Goal: Information Seeking & Learning: Learn about a topic

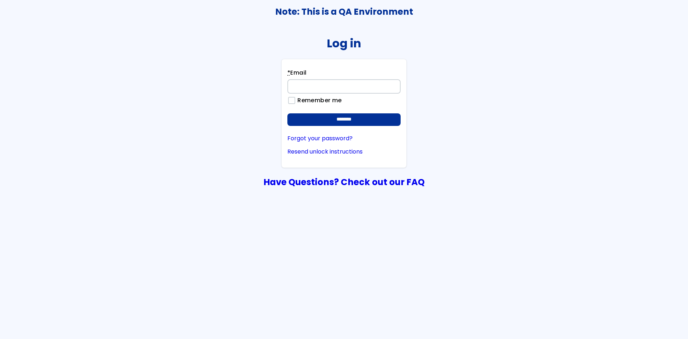
type input "**********"
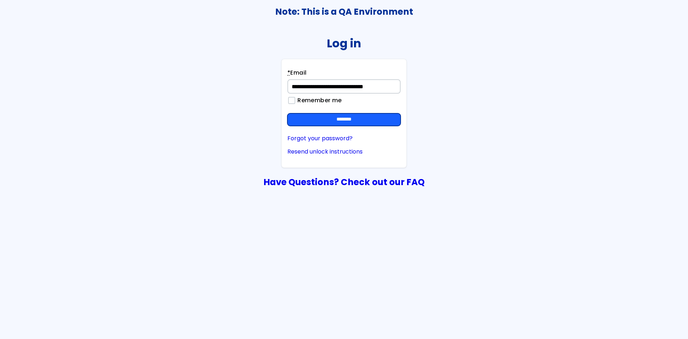
click at [376, 121] on input "********" at bounding box center [344, 119] width 113 height 13
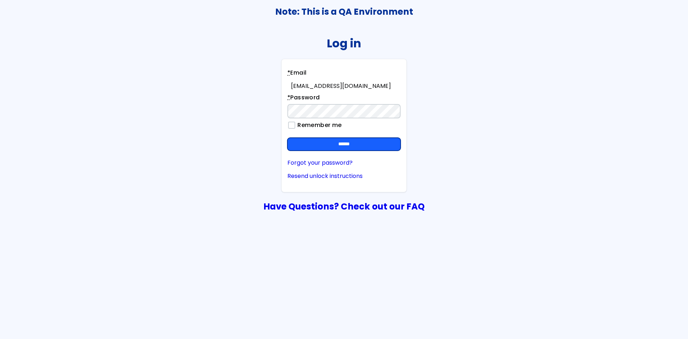
click at [379, 150] on input "******" at bounding box center [344, 144] width 113 height 13
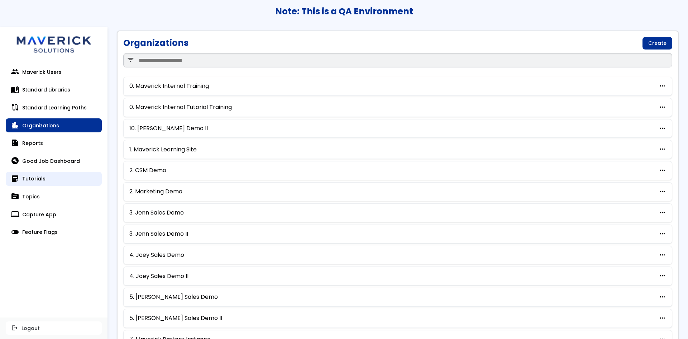
click at [43, 179] on link "sticky_note_2 Tutorials" at bounding box center [54, 179] width 96 height 14
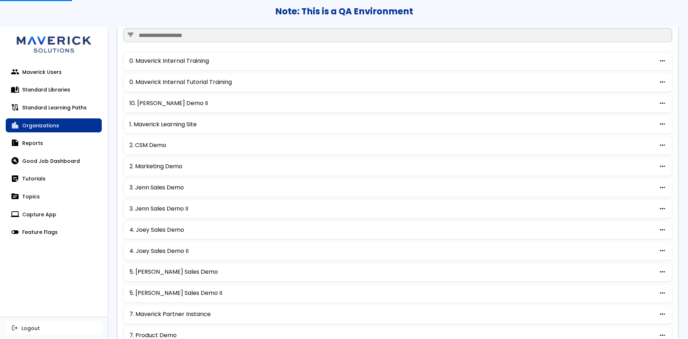
scroll to position [36, 0]
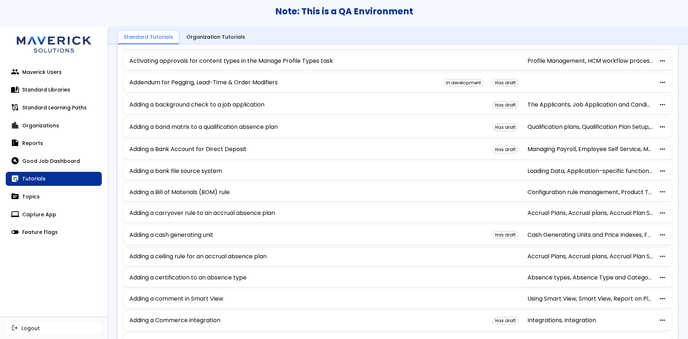
scroll to position [251, 0]
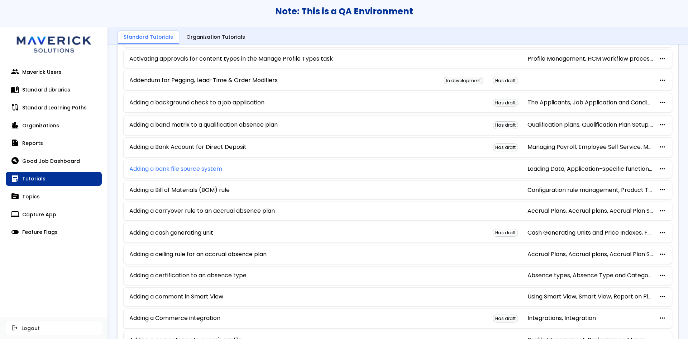
click at [196, 166] on link "Adding a bank file source system" at bounding box center [175, 169] width 93 height 6
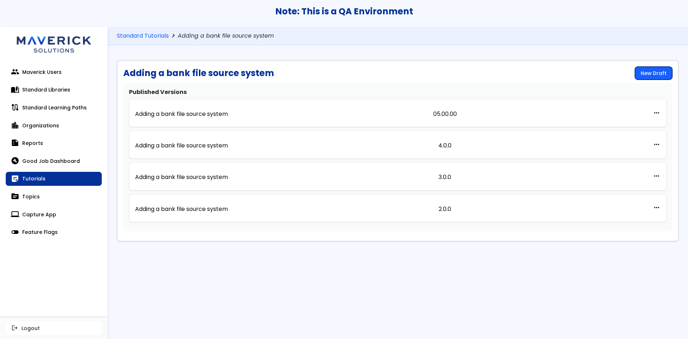
click at [671, 70] on link "New Draft" at bounding box center [653, 73] width 37 height 13
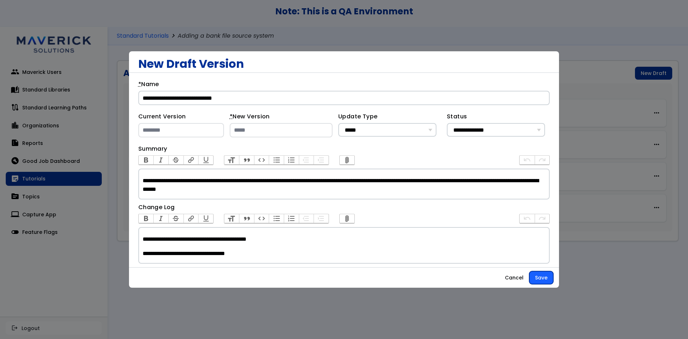
click at [534, 275] on button "Save" at bounding box center [542, 277] width 24 height 13
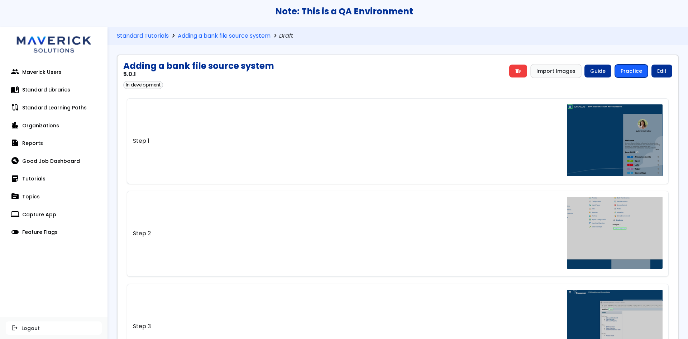
click at [632, 68] on link "Practice" at bounding box center [631, 71] width 33 height 13
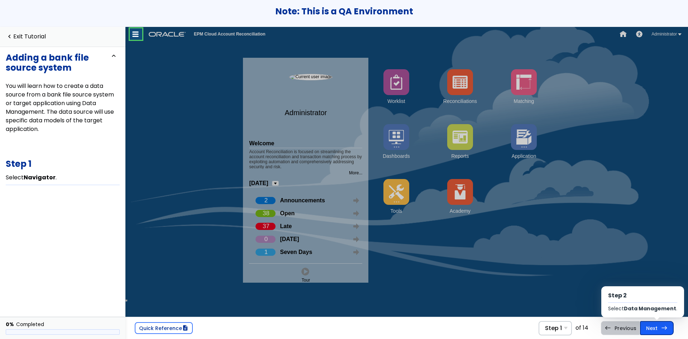
click at [668, 327] on link "Next east Step 2 Select Data Management ." at bounding box center [657, 328] width 34 height 14
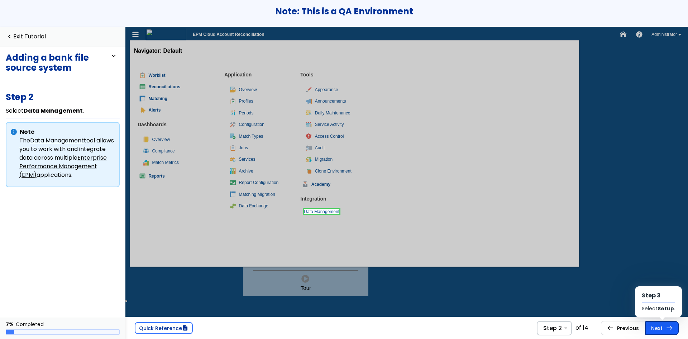
click at [668, 327] on span "east" at bounding box center [670, 328] width 6 height 6
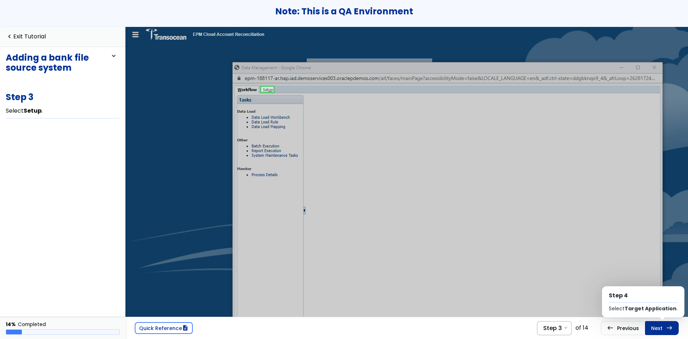
click at [668, 327] on span "east" at bounding box center [670, 328] width 6 height 6
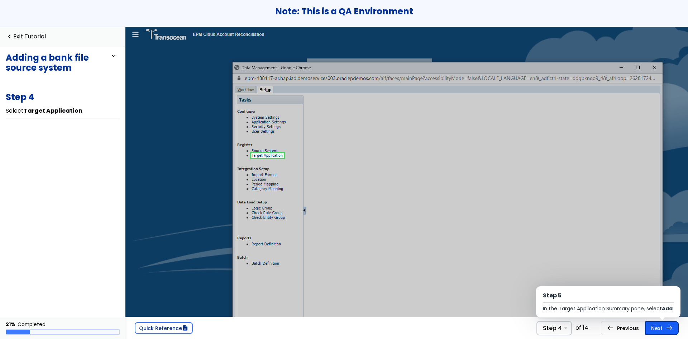
click at [665, 329] on link "Next east Step 5 In the Target Application Summary pane, select Add ." at bounding box center [662, 328] width 34 height 14
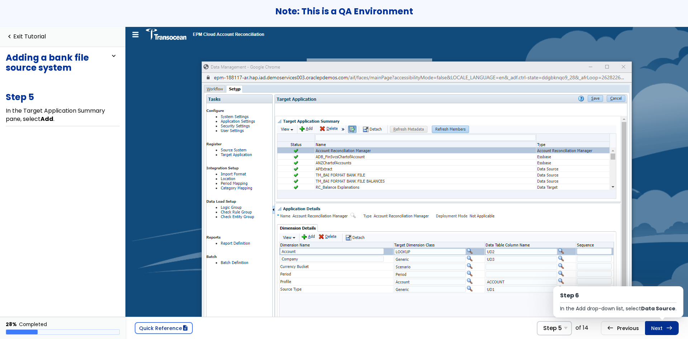
click at [665, 329] on link "Next east Step 6 In the Add drop-down list, select Data Source ." at bounding box center [662, 328] width 34 height 14
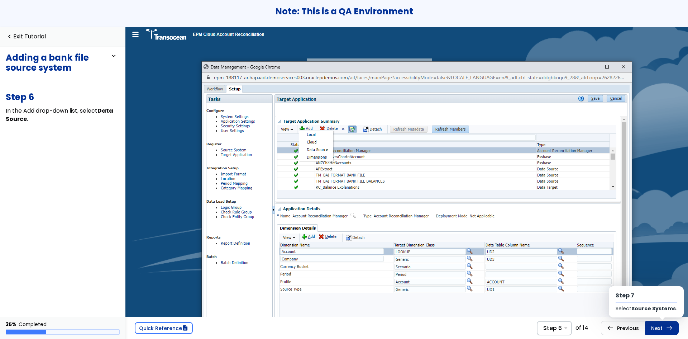
click at [665, 329] on link "Next east Step 7 Select Source Systems ." at bounding box center [662, 328] width 34 height 14
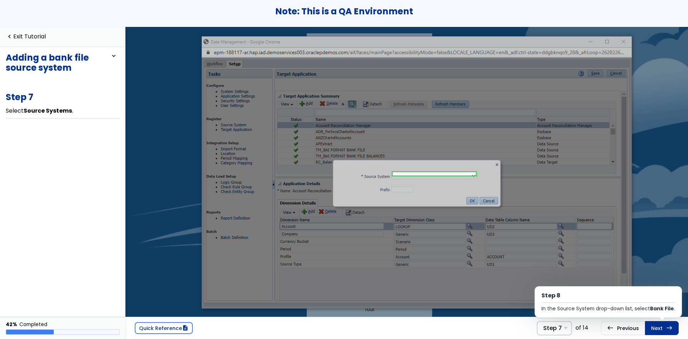
scroll to position [28, 0]
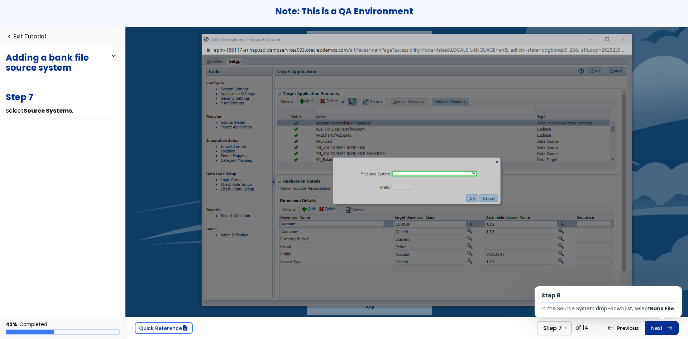
click at [665, 329] on link "Next east Step 8 In the Source System drop-down list, select Bank File ." at bounding box center [662, 328] width 34 height 14
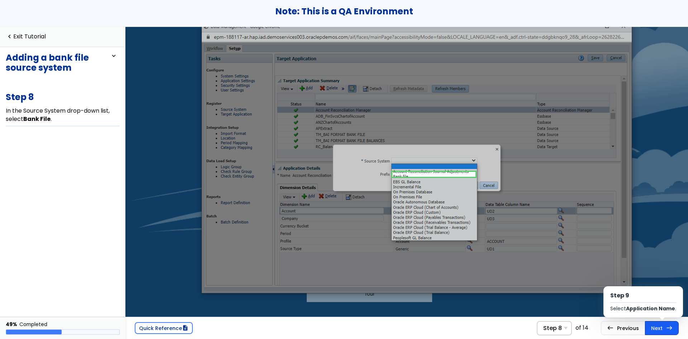
scroll to position [43, 0]
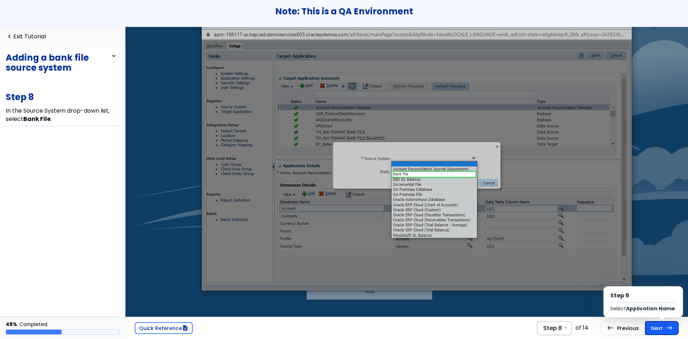
click at [665, 329] on link "Next east Step 9 Select Application Name ." at bounding box center [662, 328] width 34 height 14
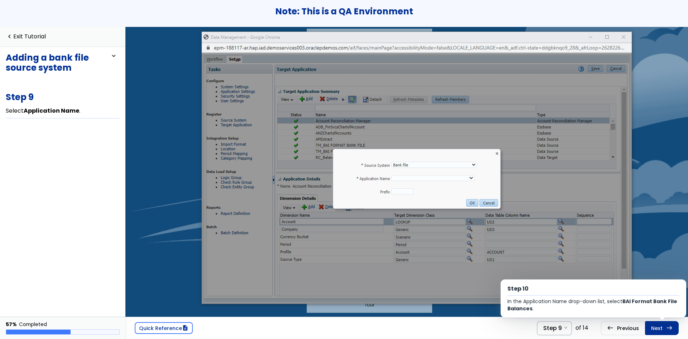
click at [665, 328] on link "Next east Step 10 In the Application Name drop-down list, select BAI Format Ban…" at bounding box center [662, 328] width 34 height 14
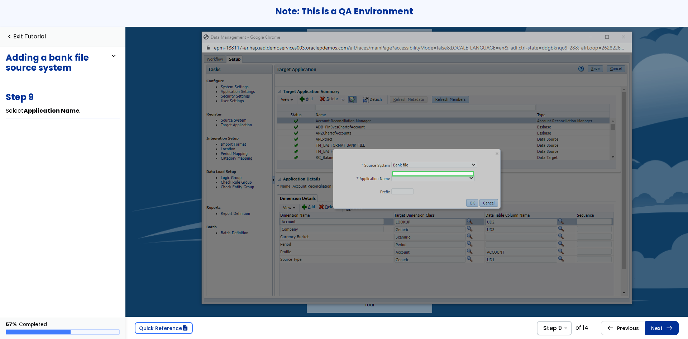
scroll to position [34, 0]
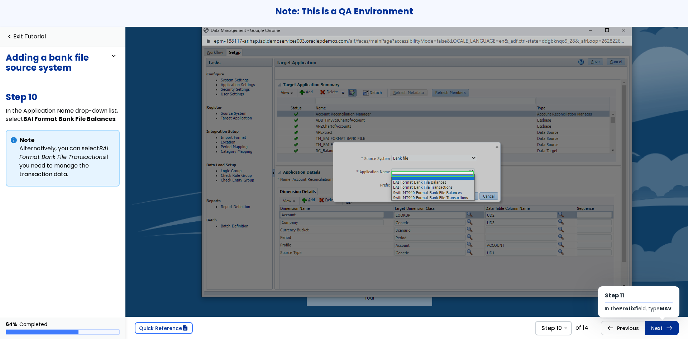
scroll to position [45, 0]
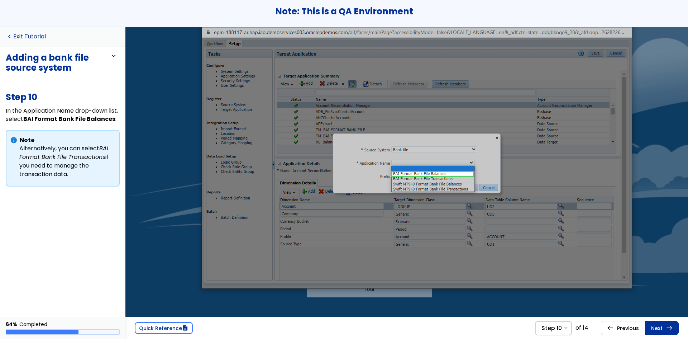
click at [33, 36] on link "navigate_before Exit Tutorial" at bounding box center [26, 36] width 40 height 7
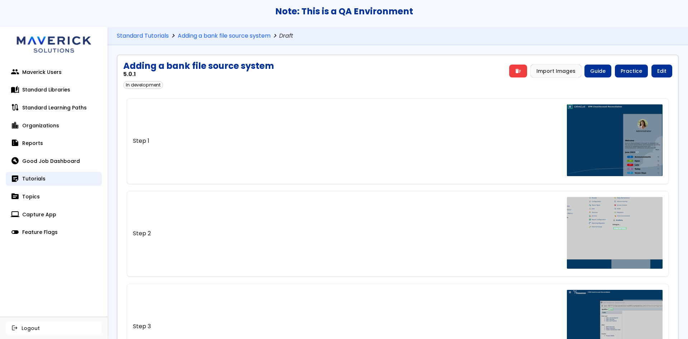
click at [31, 177] on link "sticky_note_2 Tutorials" at bounding box center [54, 179] width 96 height 14
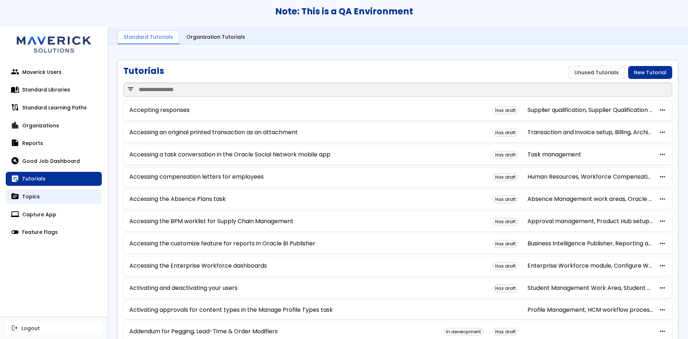
click at [34, 193] on link "topic Topics" at bounding box center [54, 196] width 96 height 14
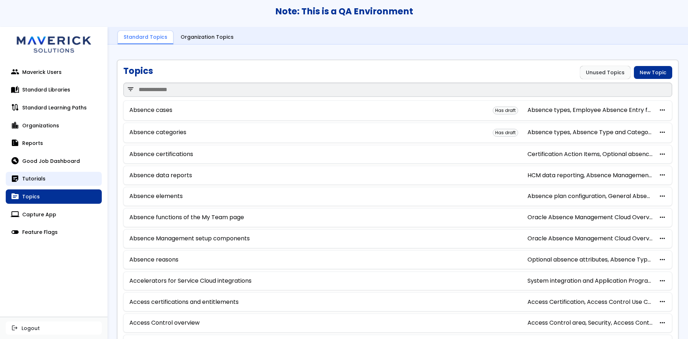
click at [33, 172] on link "sticky_note_2 Tutorials" at bounding box center [54, 179] width 96 height 14
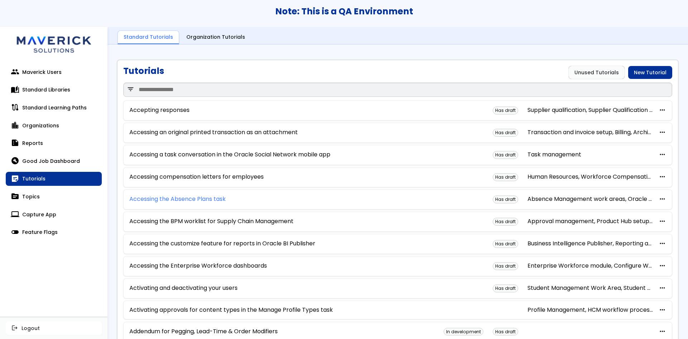
drag, startPoint x: 185, startPoint y: 195, endPoint x: 215, endPoint y: 196, distance: 29.8
click at [185, 196] on link "Accessing the Absence Plans task" at bounding box center [177, 199] width 96 height 6
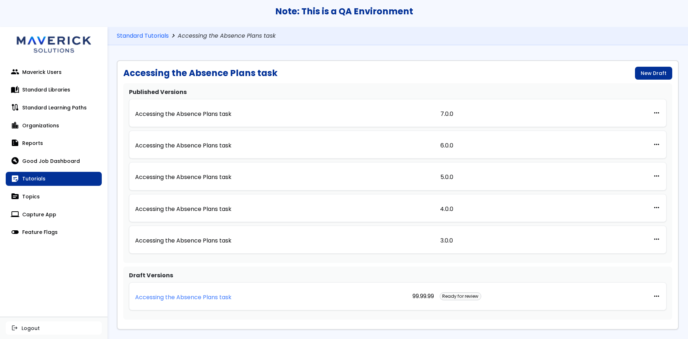
click at [211, 294] on p "Accessing the Absence Plans task" at bounding box center [183, 297] width 96 height 6
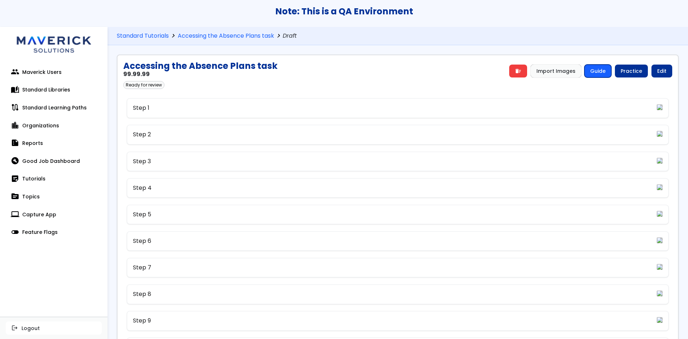
click at [598, 72] on link "Guide" at bounding box center [598, 71] width 27 height 13
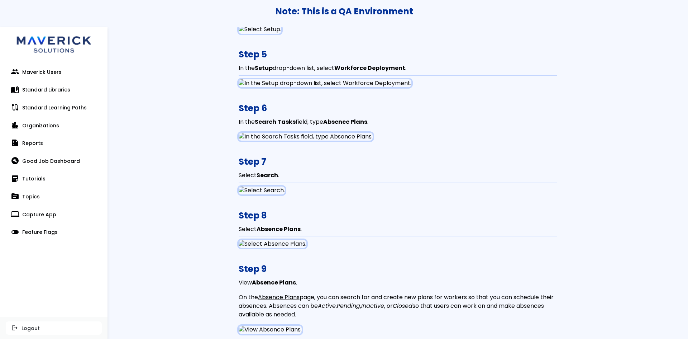
scroll to position [359, 0]
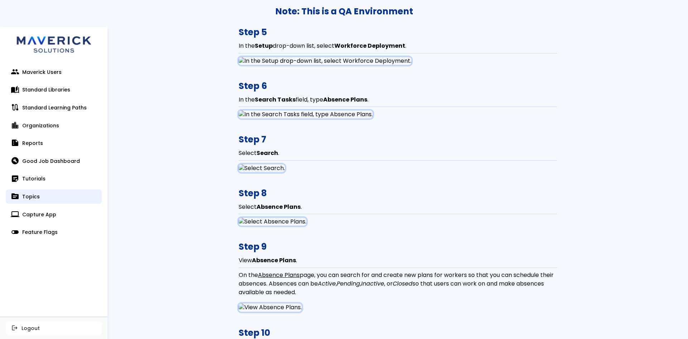
click at [42, 198] on link "topic Topics" at bounding box center [54, 196] width 96 height 14
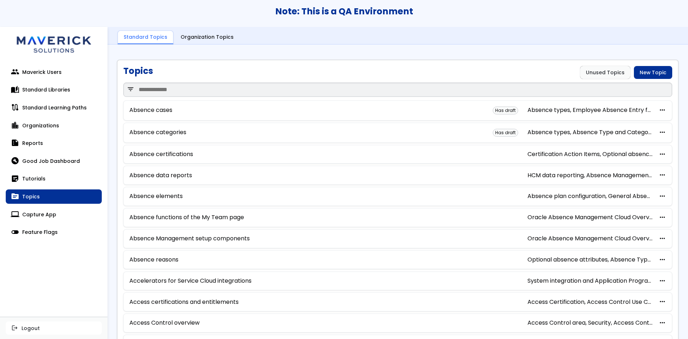
click at [159, 162] on div "Absence certifications Certification Action Items, Optional absence attributes,…" at bounding box center [397, 154] width 549 height 19
click at [161, 157] on link "Absence certifications" at bounding box center [161, 154] width 64 height 6
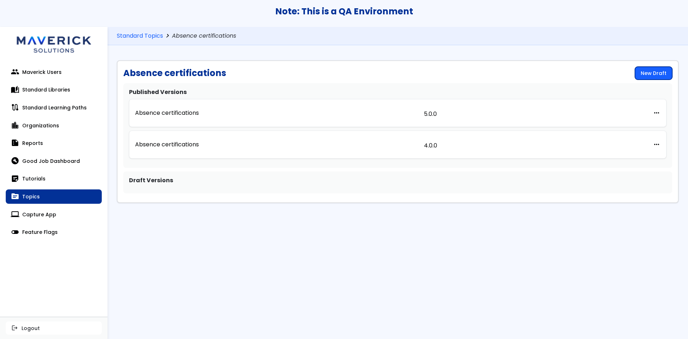
click at [653, 78] on link "New Draft" at bounding box center [653, 73] width 37 height 13
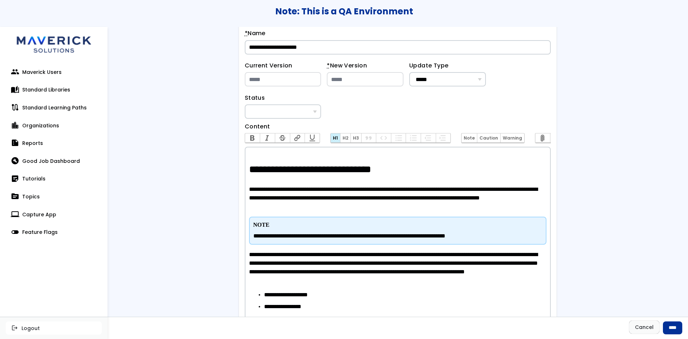
scroll to position [36, 0]
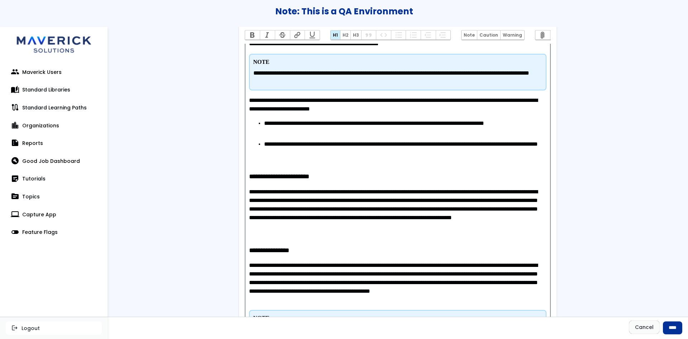
scroll to position [430, 0]
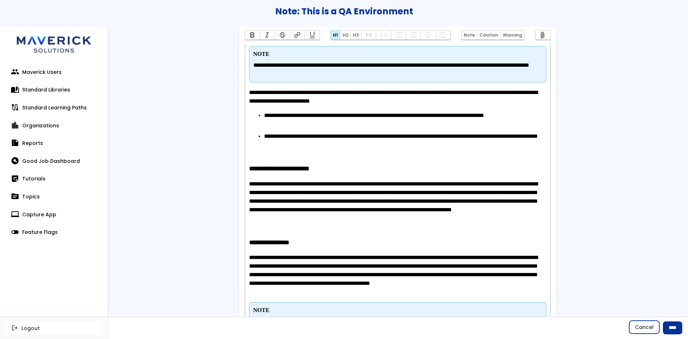
click at [630, 322] on link "Cancel" at bounding box center [645, 327] width 30 height 13
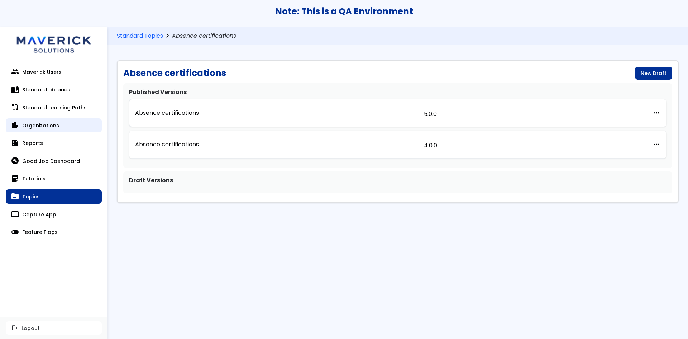
click at [62, 120] on link "location_city Organizations" at bounding box center [54, 125] width 96 height 14
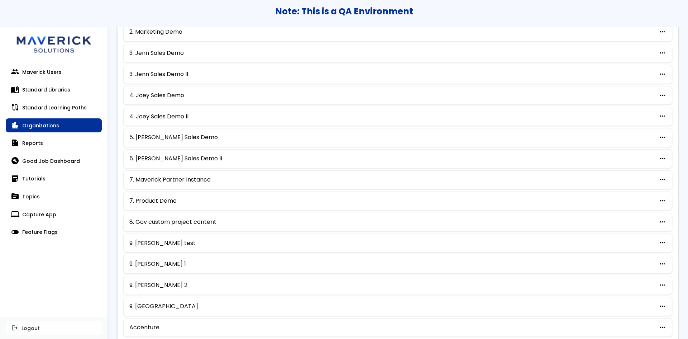
scroll to position [295, 0]
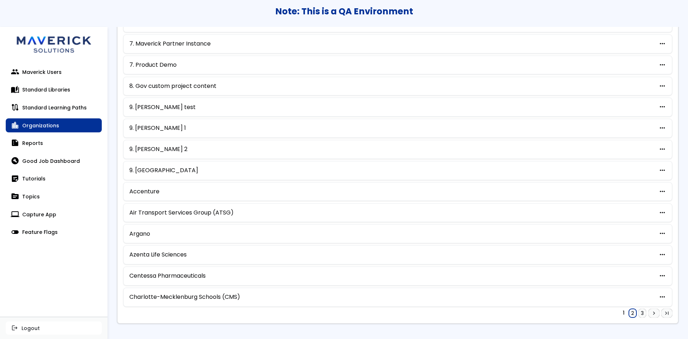
click at [629, 317] on link "2" at bounding box center [633, 313] width 8 height 9
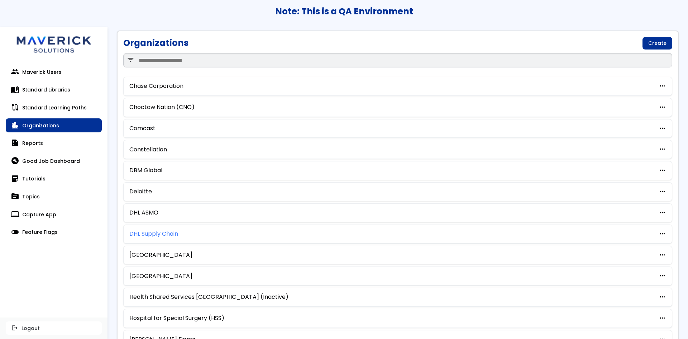
click at [149, 233] on link "DHL Supply Chain" at bounding box center [153, 234] width 49 height 6
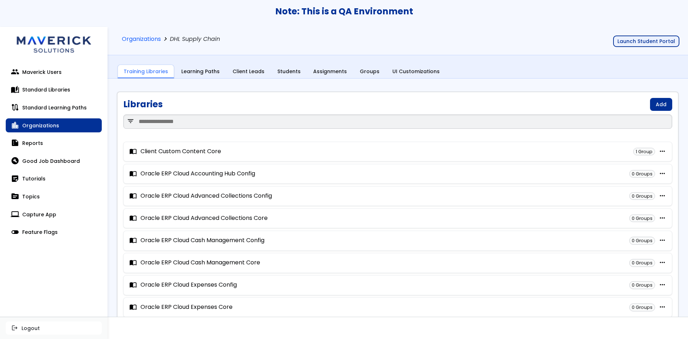
click at [649, 39] on button "Launch Student Portal" at bounding box center [646, 40] width 66 height 11
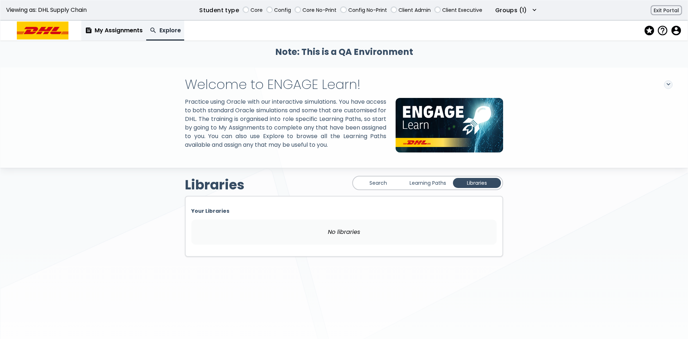
drag, startPoint x: 129, startPoint y: 27, endPoint x: 137, endPoint y: 40, distance: 15.3
click at [129, 28] on link "feed My Assignments" at bounding box center [113, 30] width 65 height 20
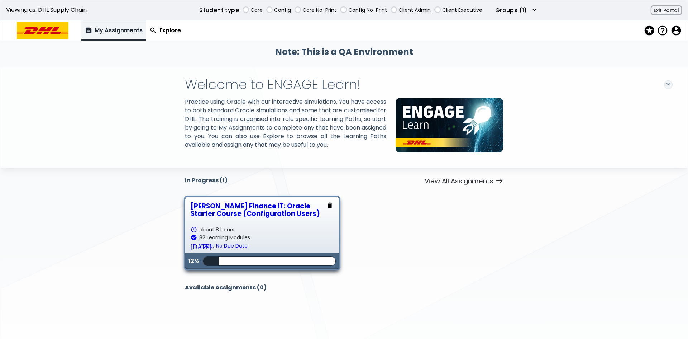
click at [231, 210] on div "[PERSON_NAME] Finance IT: Oracle Starter Course (Configuration Users)" at bounding box center [262, 209] width 143 height 15
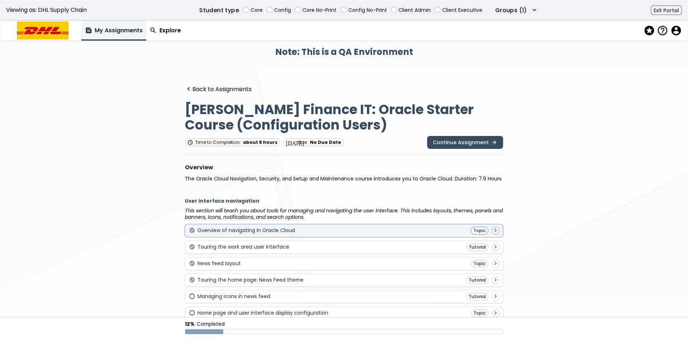
click at [303, 227] on div "check_circle Overview of navigating in Oracle Cloud Topic navigate_next" at bounding box center [344, 231] width 311 height 8
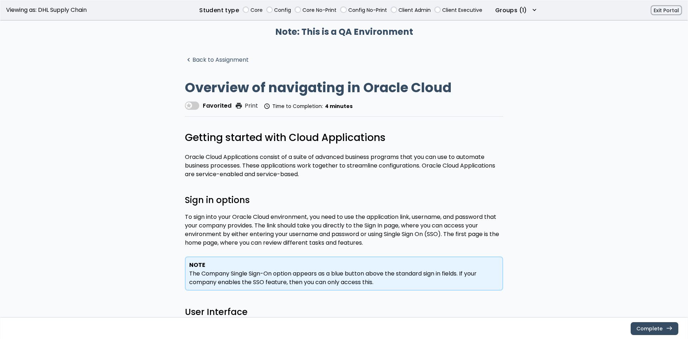
click at [234, 61] on link "navigate_before Back to Assignment" at bounding box center [217, 60] width 64 height 7
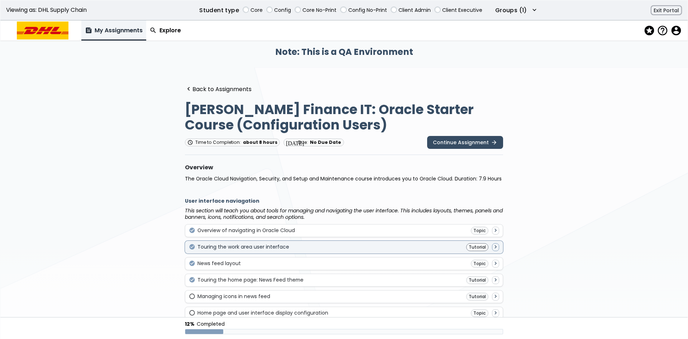
click at [396, 252] on div "check_circle Touring the work area user interface Tutorial navigate_next" at bounding box center [344, 247] width 318 height 13
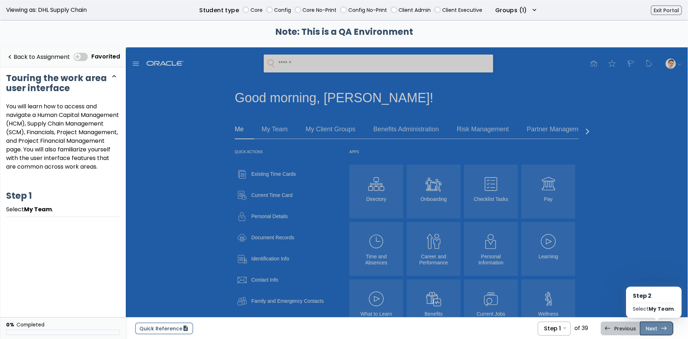
click at [653, 324] on link "Next east Step 2 Select My Team ." at bounding box center [657, 328] width 34 height 14
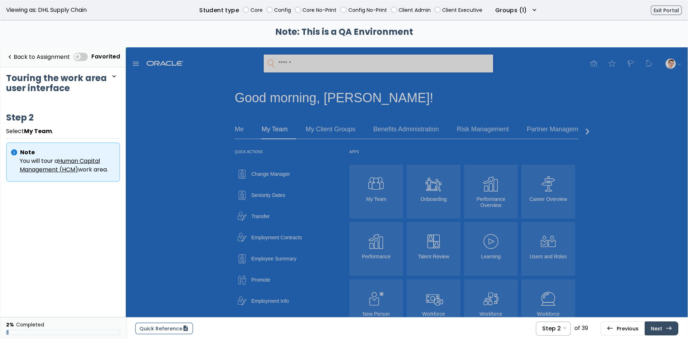
click at [653, 324] on link "Next east Step 3 In the [PERSON_NAME] row, select 5 Total ." at bounding box center [662, 328] width 34 height 14
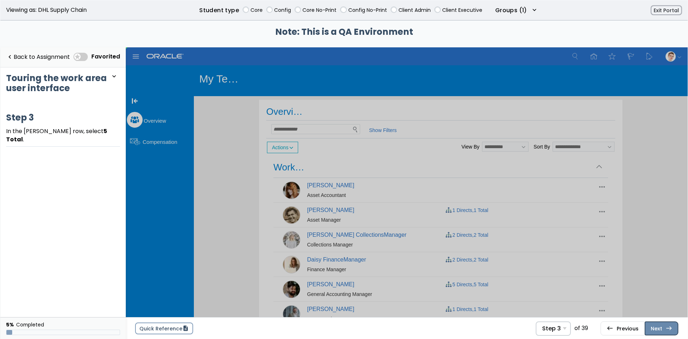
click at [652, 324] on link "Next east Step 4 Select Actions ." at bounding box center [662, 328] width 34 height 14
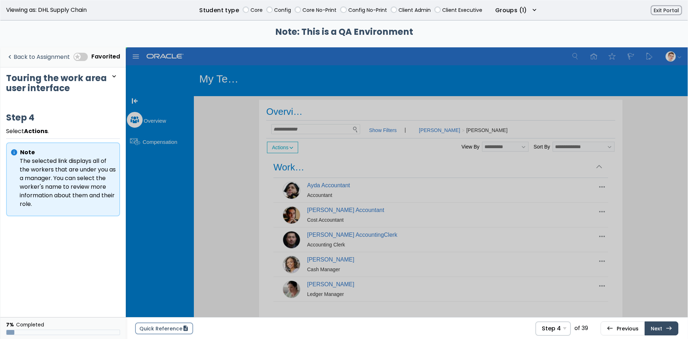
click at [59, 57] on link "navigate_before Back to Assignment" at bounding box center [38, 57] width 64 height 15
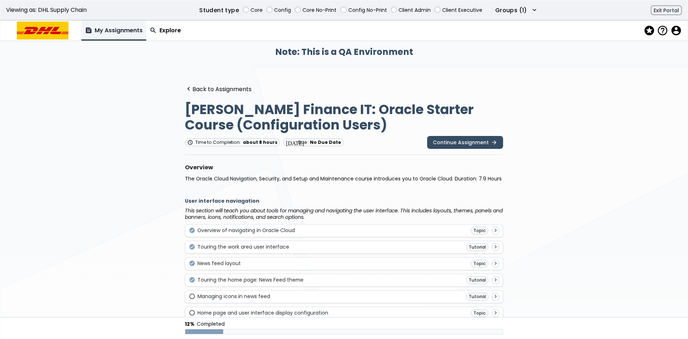
drag, startPoint x: 74, startPoint y: 142, endPoint x: 102, endPoint y: 133, distance: 29.7
click at [160, 36] on link "search Explore" at bounding box center [165, 30] width 38 height 20
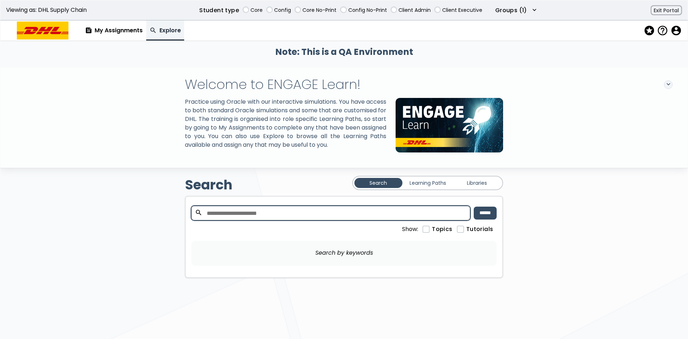
click at [408, 220] on input "search" at bounding box center [330, 213] width 279 height 14
type input "*******"
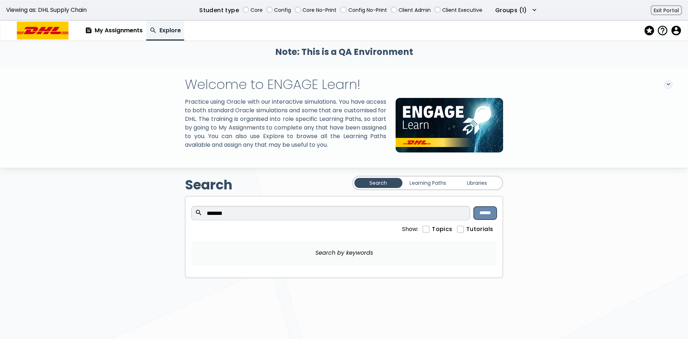
click at [495, 219] on input "******" at bounding box center [485, 213] width 23 height 13
click at [431, 188] on link "Learning Paths" at bounding box center [428, 183] width 48 height 10
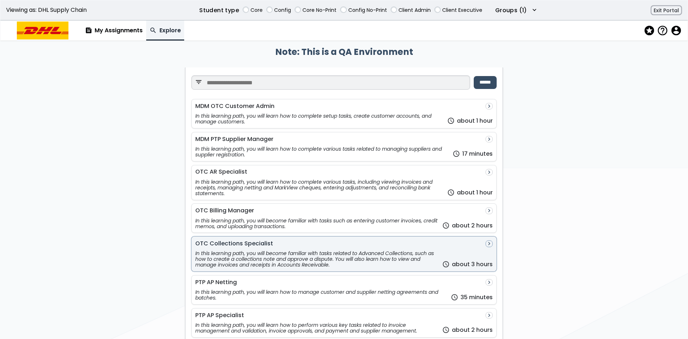
scroll to position [143, 0]
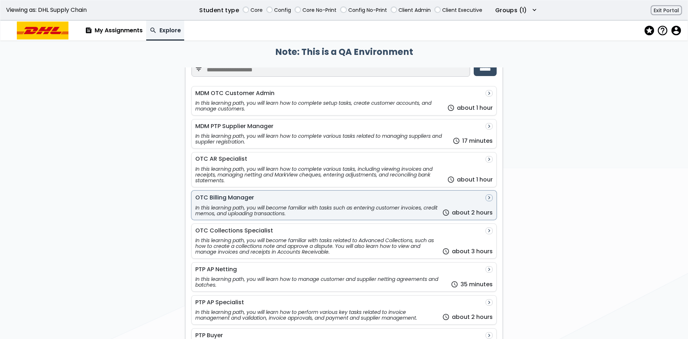
click at [368, 213] on div "In this learning path, you will become familiar with tasks such as entering cus…" at bounding box center [317, 210] width 244 height 11
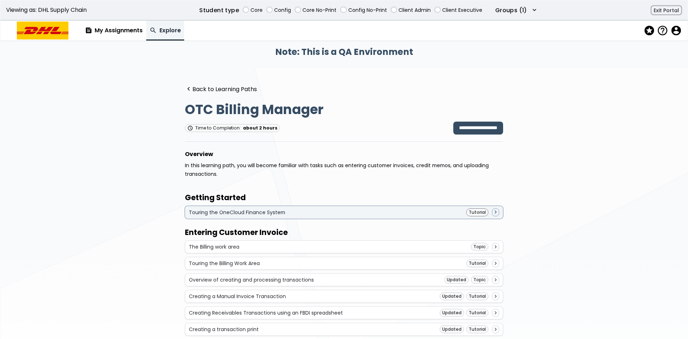
click at [407, 209] on div "Touring the OneCloud Finance System Tutorial navigate_next" at bounding box center [344, 212] width 311 height 8
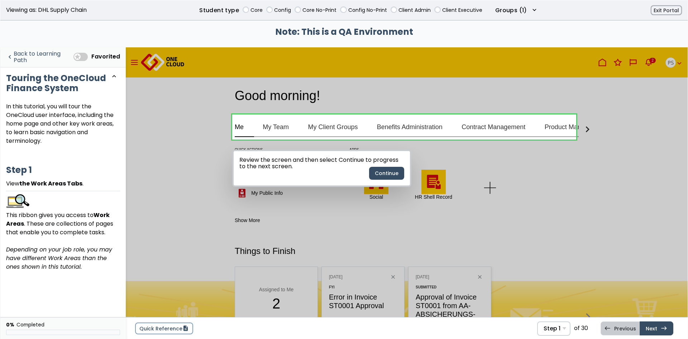
click at [40, 56] on link "navigate_before Back to Learning Path" at bounding box center [38, 57] width 64 height 15
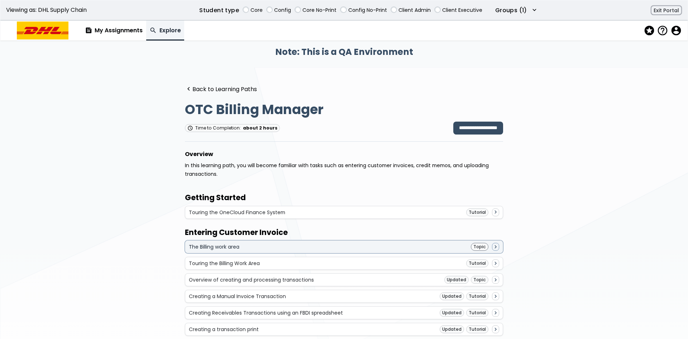
click at [431, 251] on div "The Billing work area Topic navigate_next" at bounding box center [344, 246] width 318 height 13
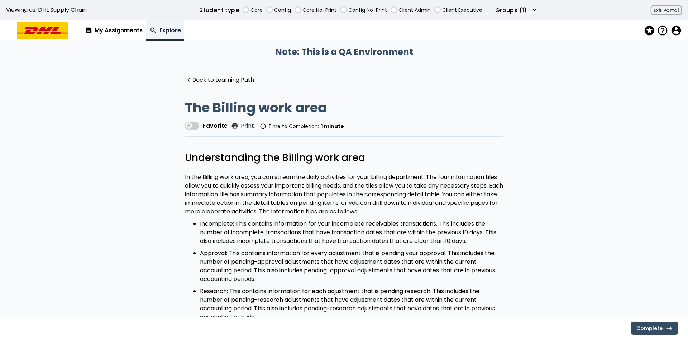
click at [214, 75] on div "navigate_before Back to Learning Path The Billing work area Favorite print Prin…" at bounding box center [344, 215] width 367 height 297
click at [232, 84] on link "navigate_before Back to Learning Path" at bounding box center [219, 80] width 69 height 7
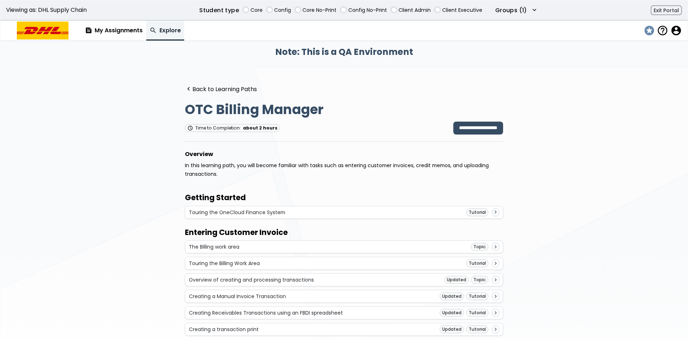
drag, startPoint x: 647, startPoint y: 29, endPoint x: 647, endPoint y: 34, distance: 4.3
click at [647, 30] on span "stars" at bounding box center [649, 30] width 10 height 10
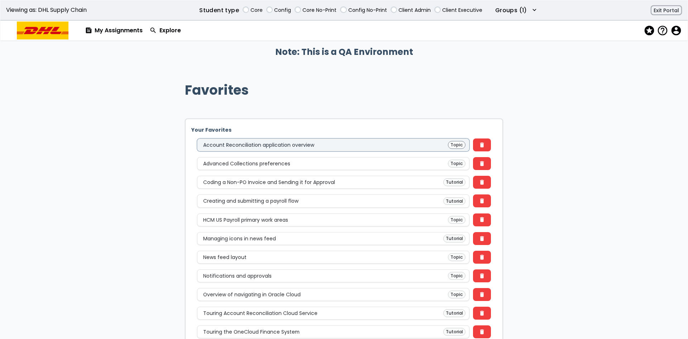
click at [372, 143] on div "Account Reconciliation application overview Topic" at bounding box center [333, 145] width 265 height 8
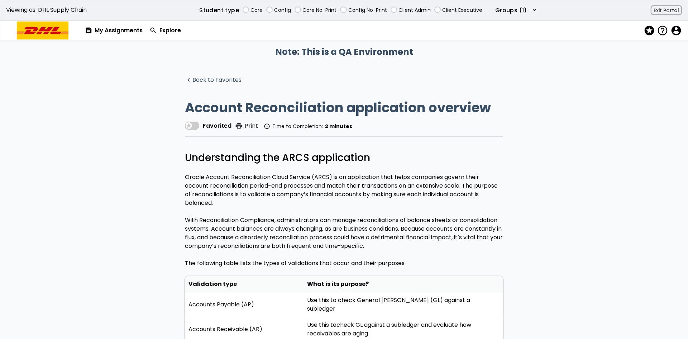
click at [224, 79] on link "navigate_before Back to Favorites" at bounding box center [213, 80] width 57 height 7
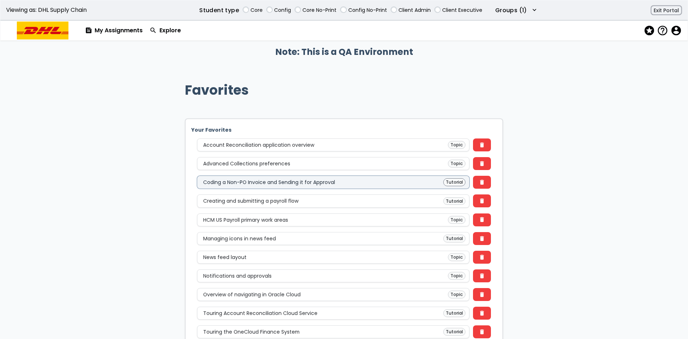
click at [311, 177] on div "Coding a Non-PO Invoice and Sending it for Approval Tutorial" at bounding box center [333, 182] width 273 height 13
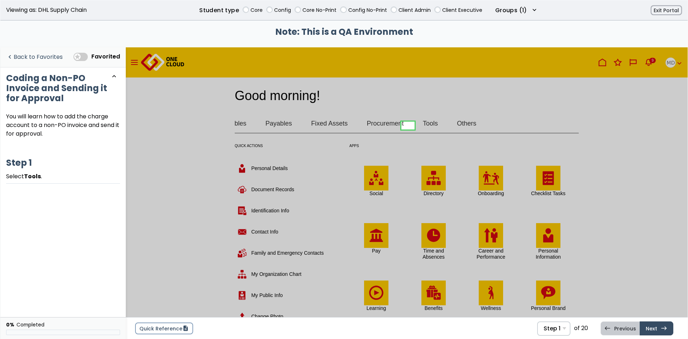
scroll to position [0, 57]
click at [42, 56] on link "navigate_before Back to Favorites" at bounding box center [34, 57] width 57 height 15
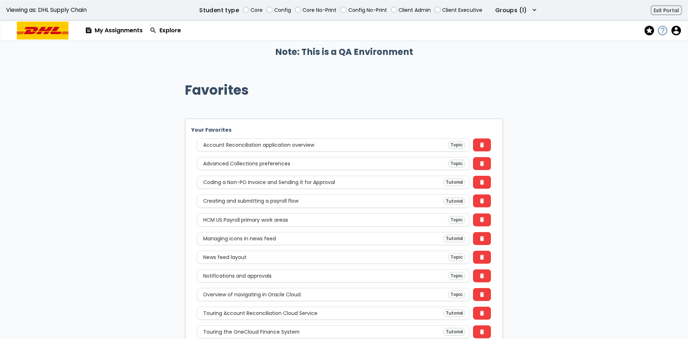
click at [663, 29] on span "help_outline" at bounding box center [662, 30] width 10 height 10
click at [648, 48] on link "contact_support Support" at bounding box center [636, 44] width 64 height 13
click at [655, 61] on button "policy Privacy" at bounding box center [636, 58] width 64 height 13
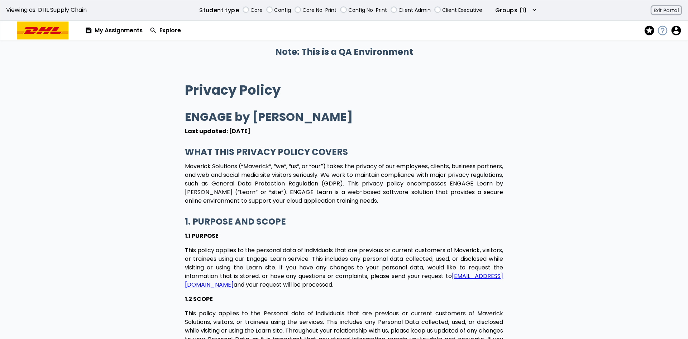
click at [660, 31] on span "help_outline" at bounding box center [662, 30] width 10 height 10
click at [656, 72] on button "fact_check EULA" at bounding box center [636, 73] width 64 height 13
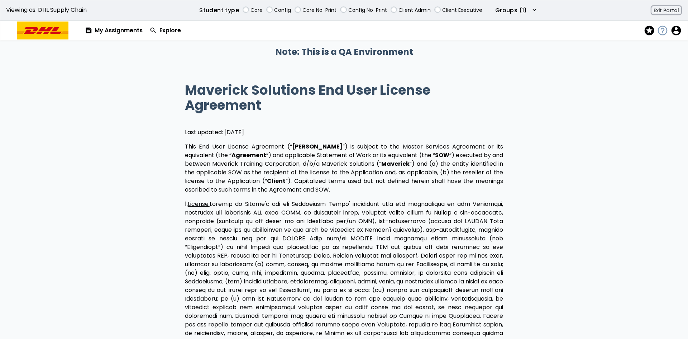
click at [660, 32] on span "help_outline" at bounding box center [662, 30] width 10 height 10
click at [656, 87] on button "quiz FAQ" at bounding box center [636, 87] width 64 height 13
